Goal: Use online tool/utility: Utilize a website feature to perform a specific function

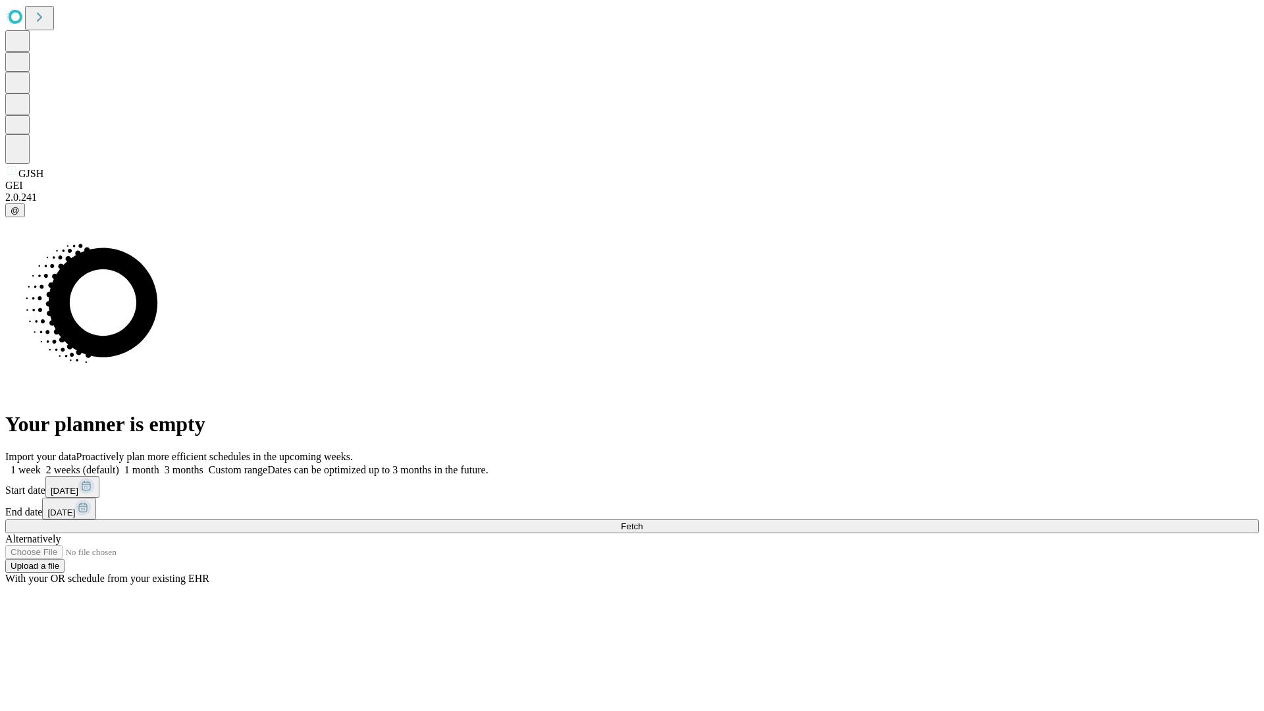
click at [643, 521] on span "Fetch" at bounding box center [632, 526] width 22 height 10
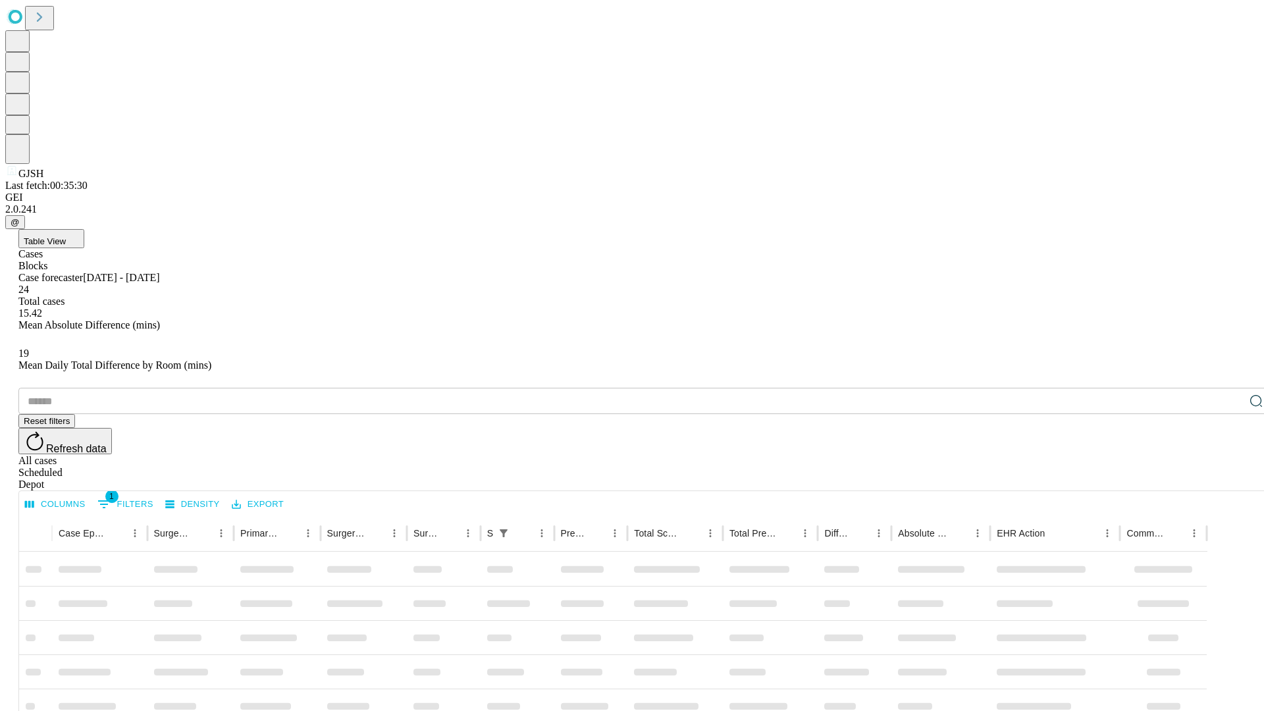
click at [66, 236] on span "Table View" at bounding box center [45, 241] width 42 height 10
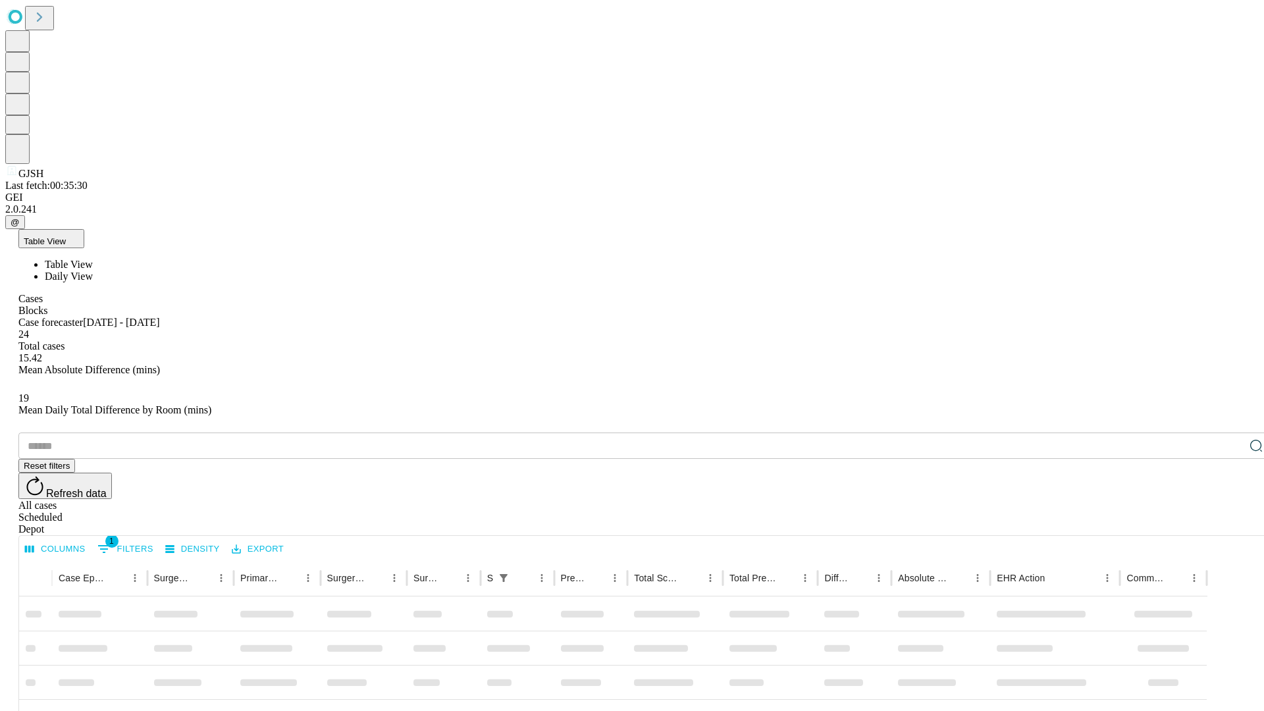
click at [93, 271] on span "Daily View" at bounding box center [69, 276] width 48 height 11
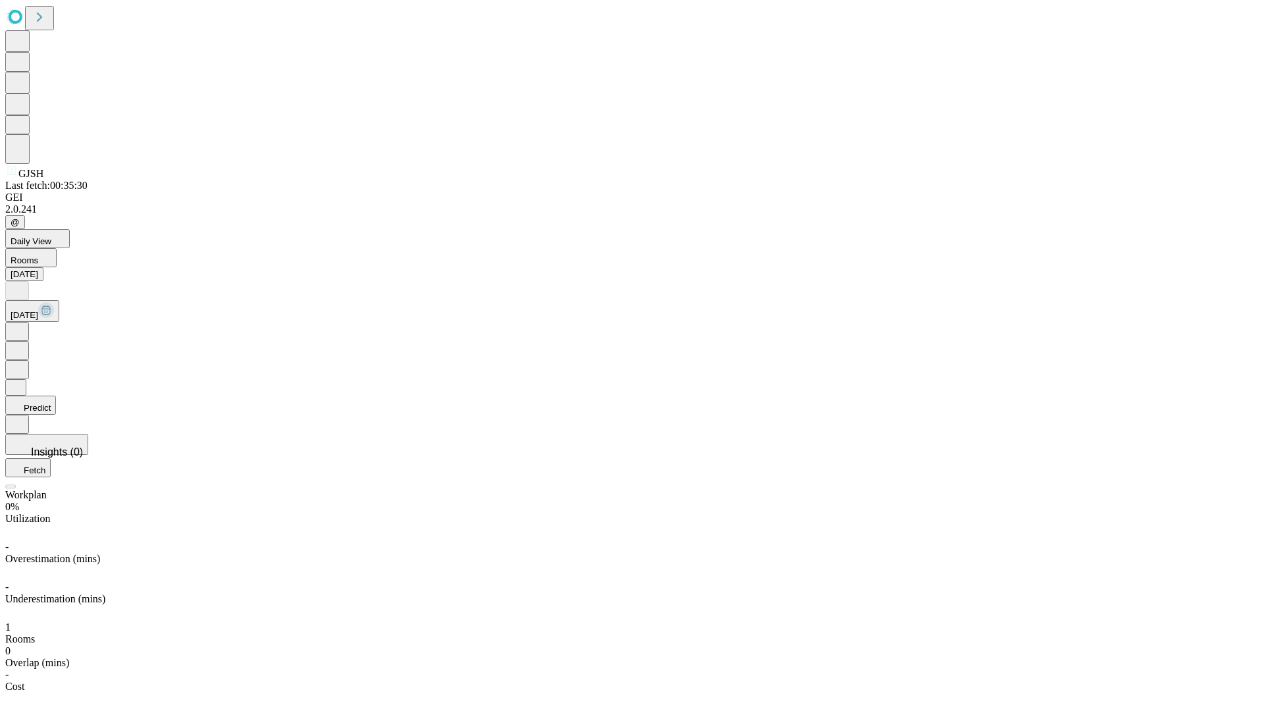
click at [56, 396] on button "Predict" at bounding box center [30, 405] width 51 height 19
